Goal: Task Accomplishment & Management: Use online tool/utility

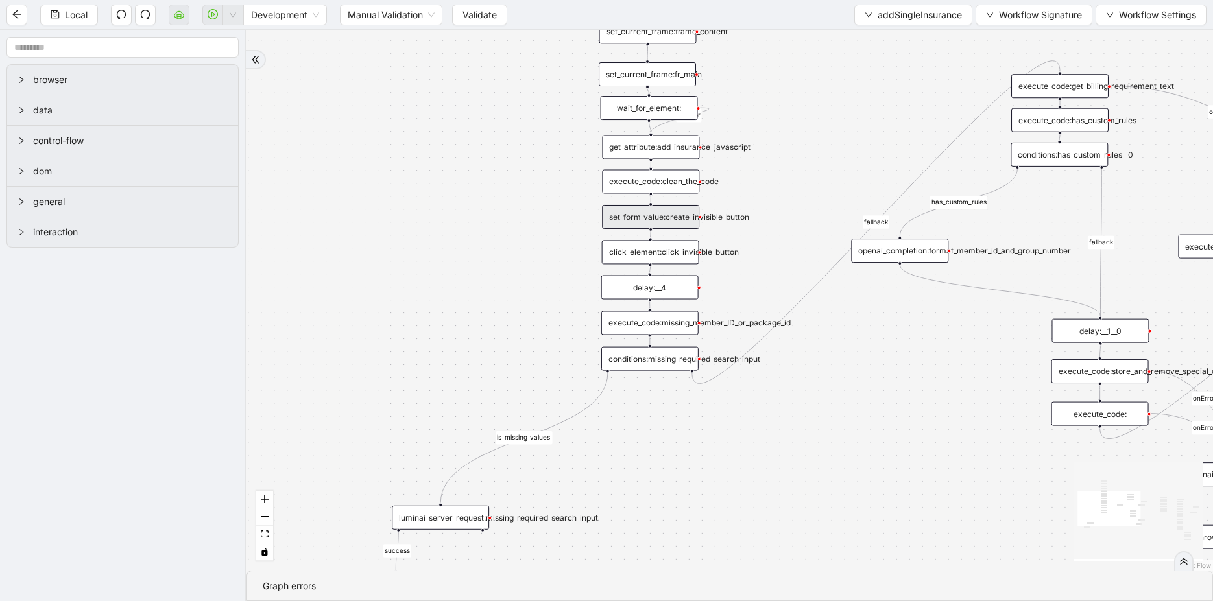
click at [319, 194] on div "is_missing_values has_custom_rules success success success fallback fallback su…" at bounding box center [730, 300] width 967 height 540
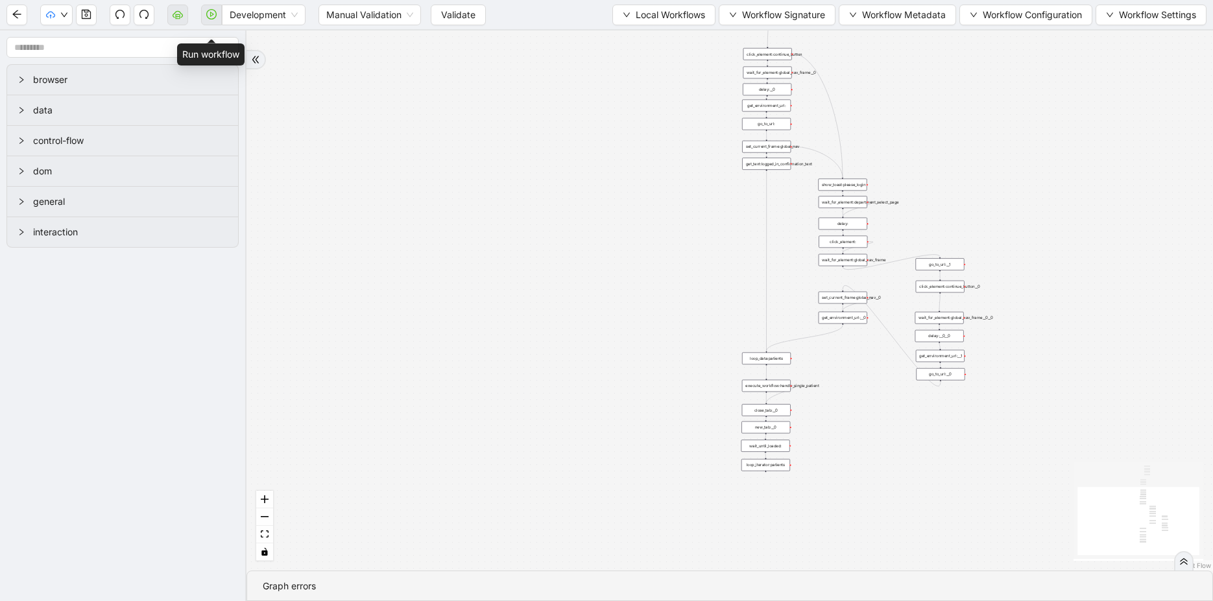
click at [216, 16] on span at bounding box center [211, 15] width 21 height 42
click at [446, 18] on span "Validate" at bounding box center [458, 15] width 34 height 14
click at [213, 16] on icon "play-circle" at bounding box center [211, 14] width 10 height 10
click at [440, 21] on button "Validate" at bounding box center [458, 15] width 55 height 21
click at [461, 16] on span "Validate" at bounding box center [458, 15] width 34 height 14
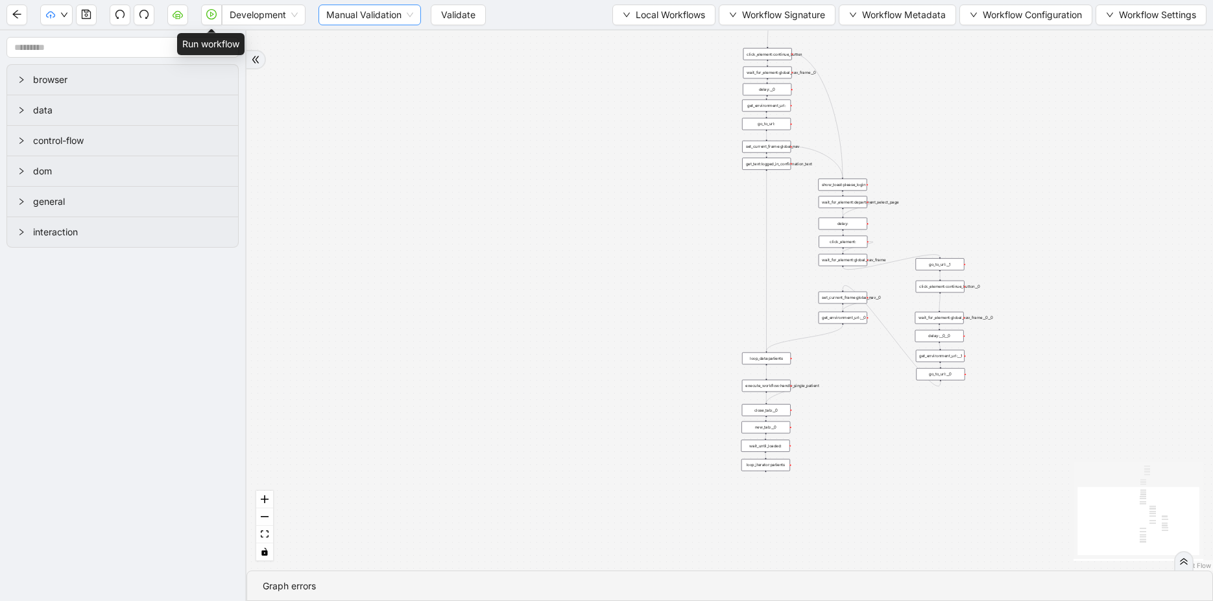
click at [461, 16] on span "Validate" at bounding box center [458, 15] width 34 height 14
click at [459, 23] on button "Validate" at bounding box center [458, 15] width 55 height 21
click at [457, 23] on button "Validate" at bounding box center [458, 15] width 55 height 21
click at [60, 18] on icon "down" at bounding box center [64, 15] width 8 height 8
click at [457, 8] on span "Validate" at bounding box center [458, 15] width 34 height 14
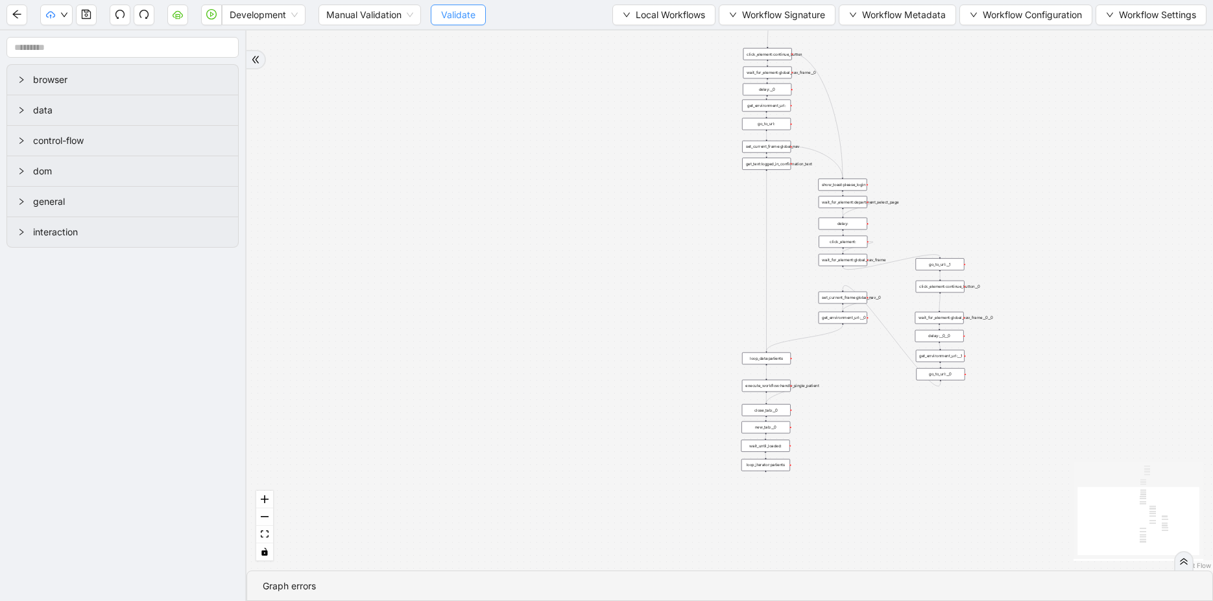
click at [457, 8] on span "Validate" at bounding box center [458, 15] width 34 height 14
click at [440, 19] on button "Validate" at bounding box center [458, 15] width 55 height 21
click at [219, 14] on button "button" at bounding box center [211, 15] width 21 height 21
click at [250, 18] on span "Development" at bounding box center [264, 14] width 68 height 19
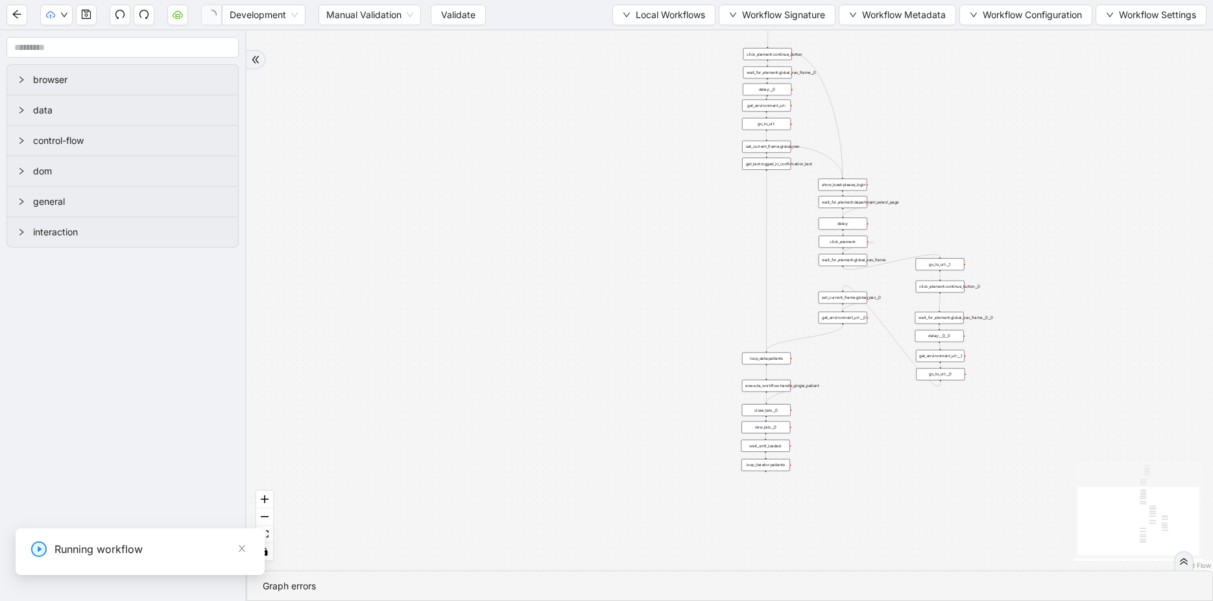
click at [0, 571] on input "1-off update file id" at bounding box center [97, 565] width 436 height 25
type input "******"
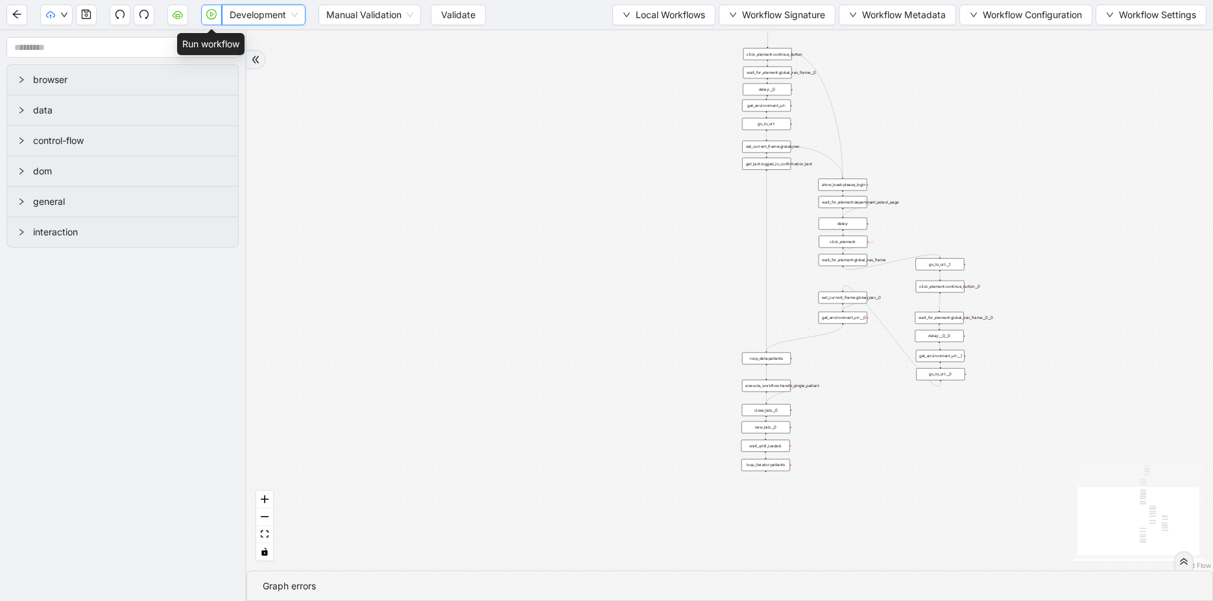
click at [214, 16] on icon "play-circle" at bounding box center [211, 14] width 10 height 10
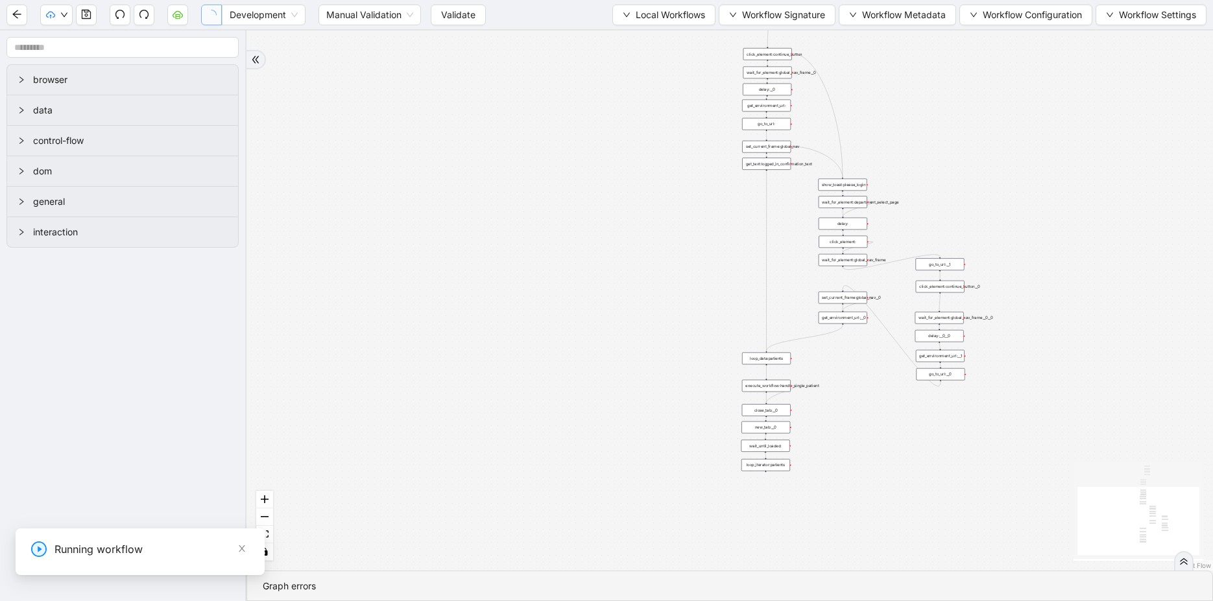
click at [0, 561] on input "1-off update file id" at bounding box center [97, 565] width 436 height 25
type input "****"
